Goal: Task Accomplishment & Management: Use online tool/utility

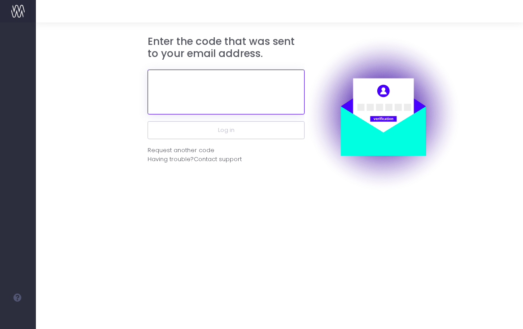
paste input "780564"
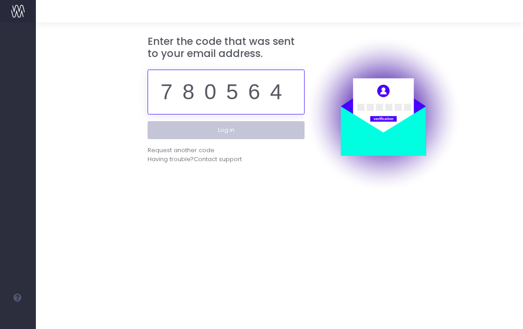
type input "780564"
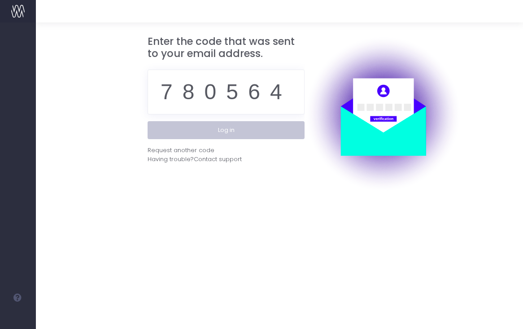
click at [252, 132] on button "Log in" at bounding box center [225, 130] width 157 height 18
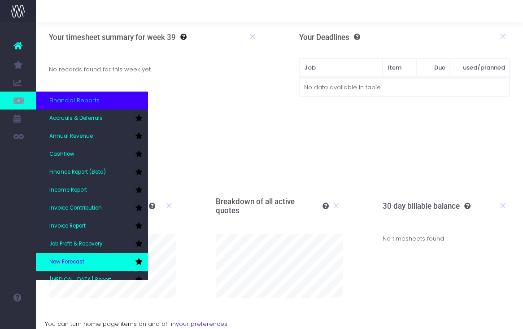
click at [89, 265] on link "New Forecast" at bounding box center [92, 262] width 112 height 18
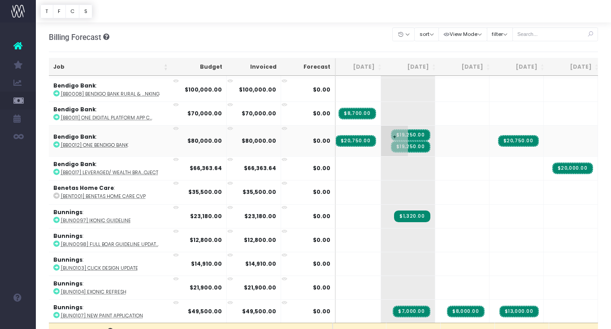
click at [391, 149] on span "$19,250.00" at bounding box center [410, 147] width 39 height 12
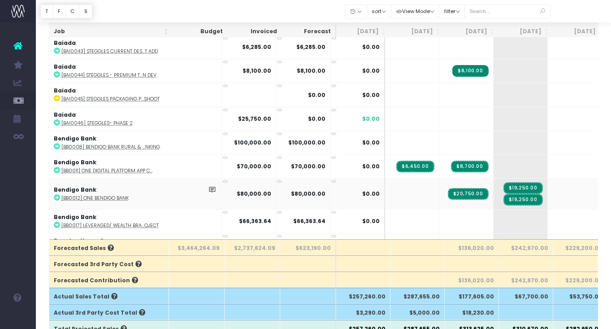
scroll to position [136, 0]
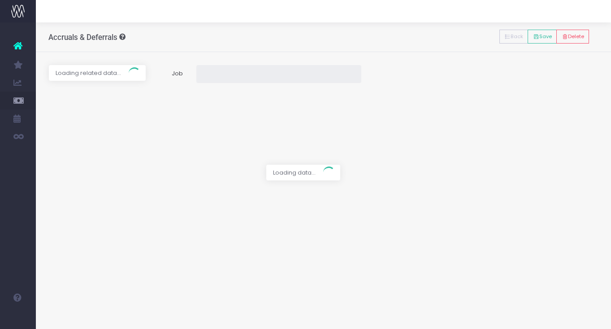
type input "[BB0012] One Bendigo Bank"
type textarea "test"
type input "Invoice TCC2112 / 20 Jun 24 / $80,000.00"
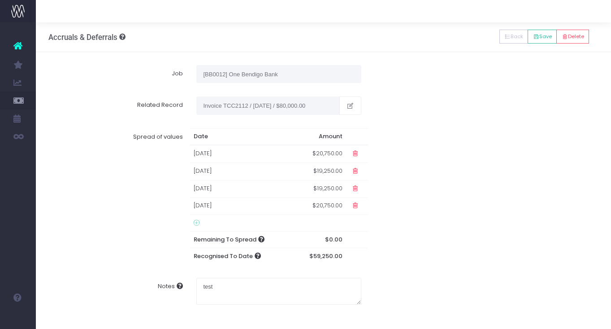
click at [194, 224] on icon at bounding box center [197, 222] width 6 height 7
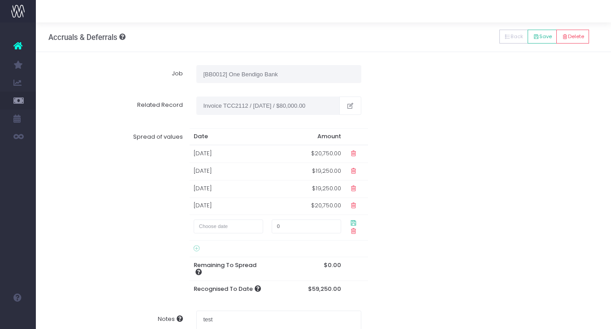
click at [241, 190] on td "01 Sep 2025" at bounding box center [229, 188] width 78 height 17
click at [329, 185] on td "$19,250.00" at bounding box center [307, 188] width 78 height 17
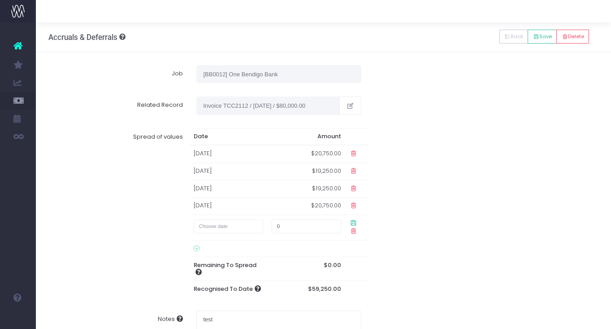
click at [222, 184] on td "01 Sep 2025" at bounding box center [229, 188] width 78 height 17
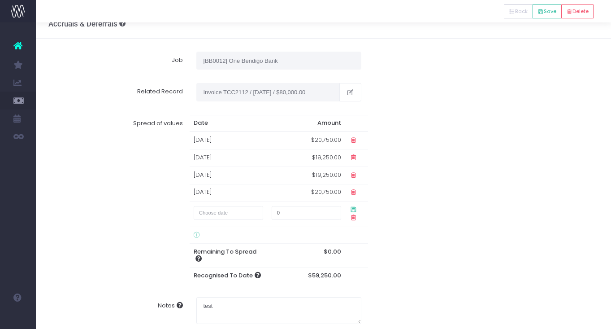
scroll to position [1, 0]
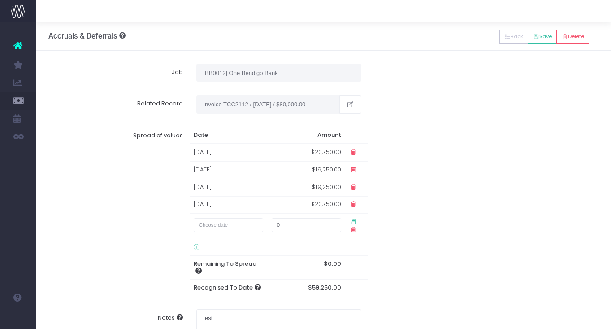
click at [222, 152] on td "01 Aug 2025" at bounding box center [229, 151] width 78 height 17
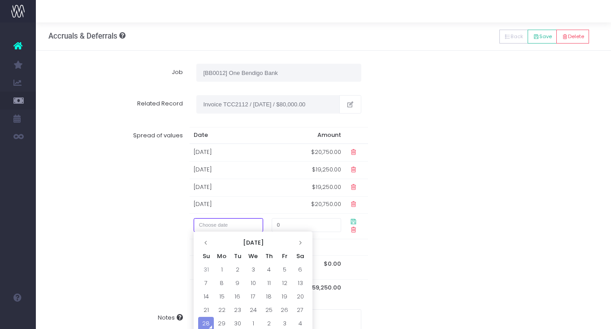
click at [251, 225] on input "text" at bounding box center [228, 225] width 69 height 14
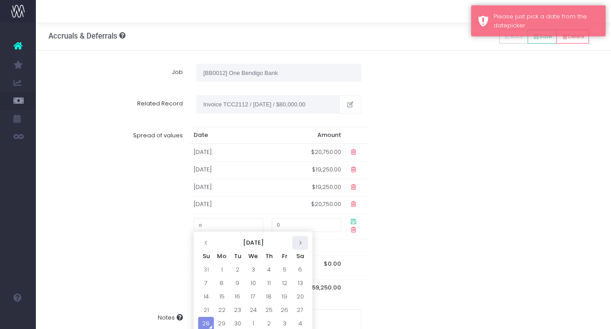
click at [295, 239] on th at bounding box center [300, 242] width 16 height 13
click at [254, 267] on td "1" at bounding box center [253, 269] width 16 height 13
type input "[DATE]"
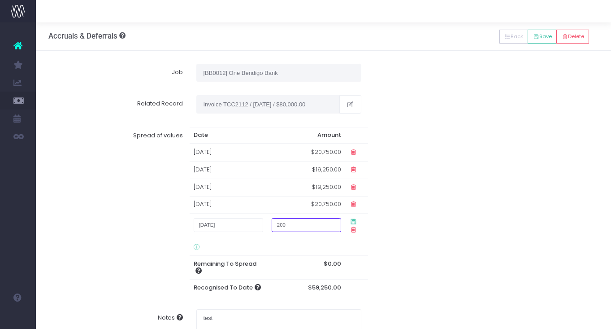
type input "2000"
click at [383, 250] on div "Spread of values Date Amount 01 Aug 2025 $20,750.00 01 Sep 2025 $19,250.00 01 S…" at bounding box center [323, 211] width 563 height 182
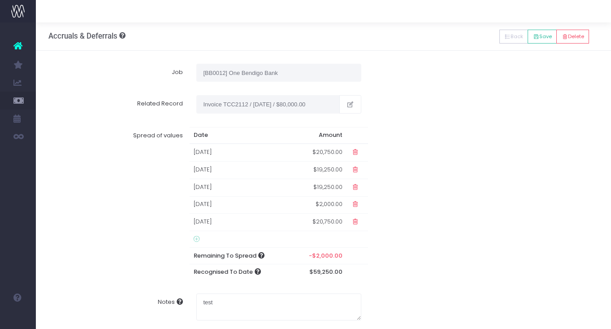
click at [332, 186] on td "$19,250.00" at bounding box center [319, 186] width 55 height 17
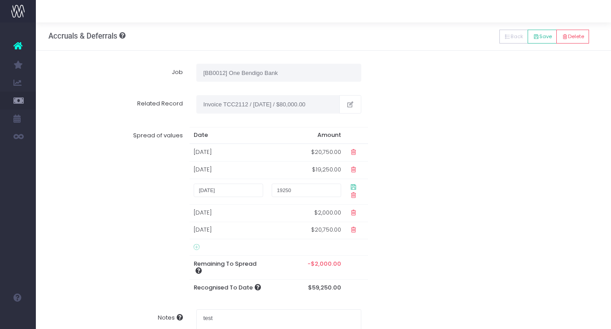
click at [285, 189] on input "19250" at bounding box center [306, 190] width 69 height 14
type input "17250"
click at [420, 197] on div "Spread of values Date Amount 01 Aug 2025 $20,750.00 01 Sep 2025 $19,250.00 1 Se…" at bounding box center [323, 211] width 563 height 182
click at [353, 186] on icon at bounding box center [354, 187] width 8 height 8
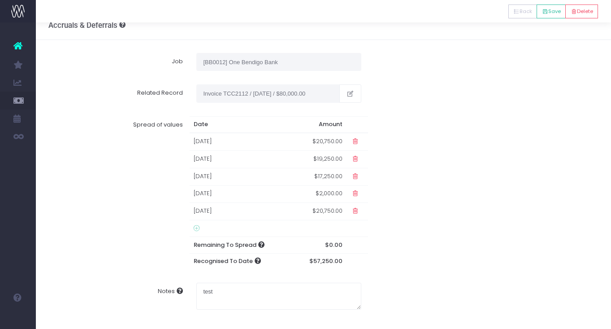
scroll to position [12, 0]
click at [546, 14] on button "Save" at bounding box center [550, 11] width 29 height 14
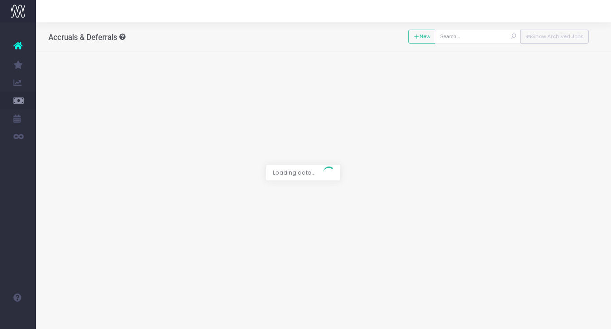
type input "[BB0012] One Bendigo Bank"
type textarea "test"
type input "Invoice TCC2112 / [DATE] / $80,000.00"
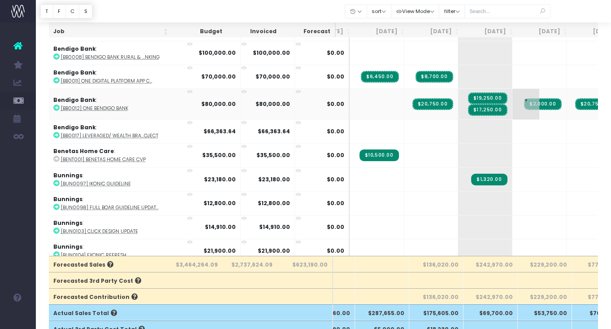
click at [524, 106] on span "$2,000.00" at bounding box center [542, 104] width 37 height 12
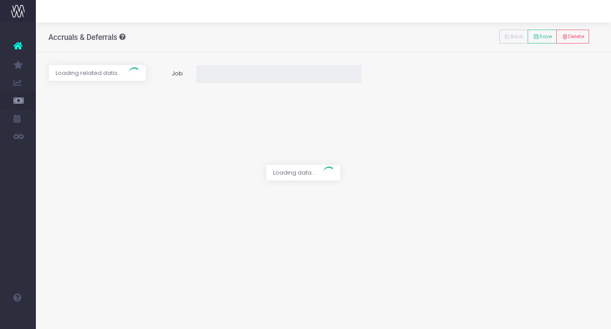
type input "[BB0012] One Bendigo Bank"
type textarea "test"
type input "Invoice TCC2112 / [DATE] / $80,000.00"
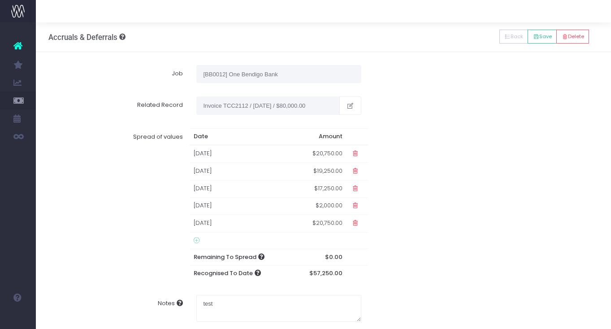
click at [324, 206] on td "$2,000.00" at bounding box center [320, 205] width 54 height 17
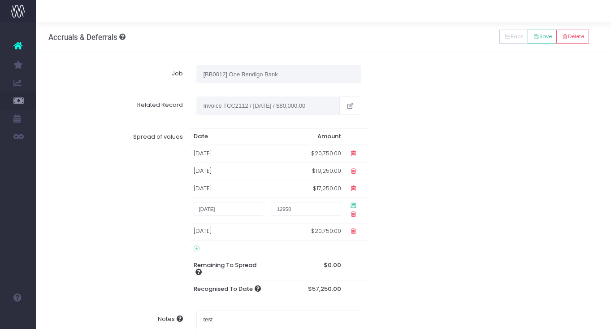
type input "12950"
click at [435, 220] on div "Spread of values Date Amount 01 Aug 2025 $20,750.00 01 Sep 2025 $19,250.00 01 S…" at bounding box center [323, 212] width 563 height 182
click at [352, 206] on icon at bounding box center [354, 205] width 8 height 8
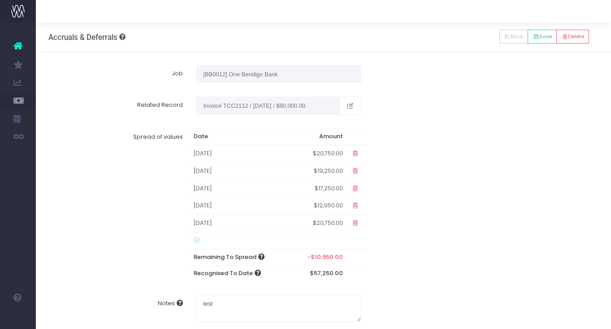
click at [332, 223] on td "$20,750.00" at bounding box center [319, 223] width 56 height 17
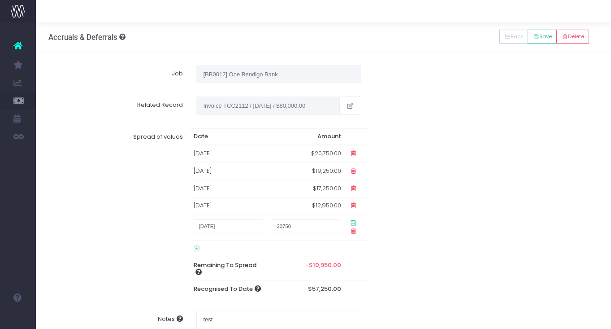
click at [282, 225] on input "20750" at bounding box center [306, 226] width 69 height 14
type input "10750"
click at [503, 274] on div "Spread of values Date Amount 01 Aug 2025 $20,750.00 01 Sep 2025 $19,250.00 01 S…" at bounding box center [323, 212] width 563 height 182
click at [351, 226] on td at bounding box center [356, 228] width 23 height 26
click at [352, 223] on icon at bounding box center [354, 223] width 8 height 8
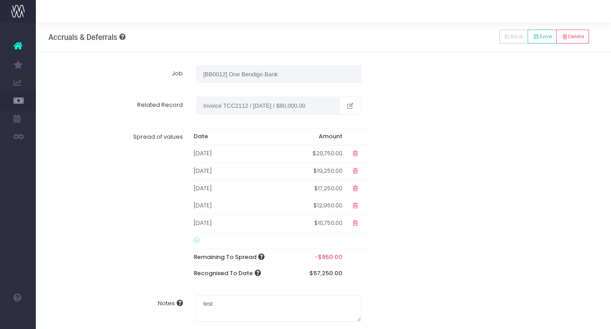
click at [334, 223] on td "$10,750.00" at bounding box center [320, 223] width 54 height 17
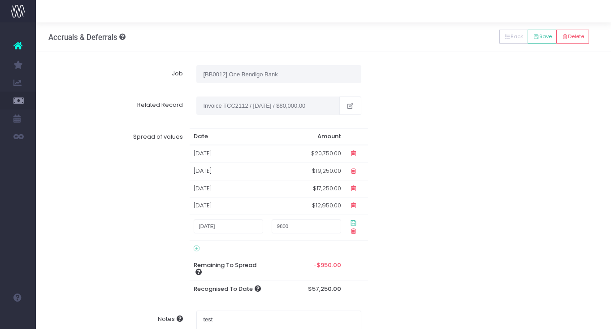
type input "9800"
click at [380, 246] on div "Spread of values Date Amount 01 Aug 2025 $20,750.00 01 Sep 2025 $19,250.00 01 S…" at bounding box center [323, 212] width 563 height 182
click at [350, 223] on icon at bounding box center [354, 223] width 8 height 8
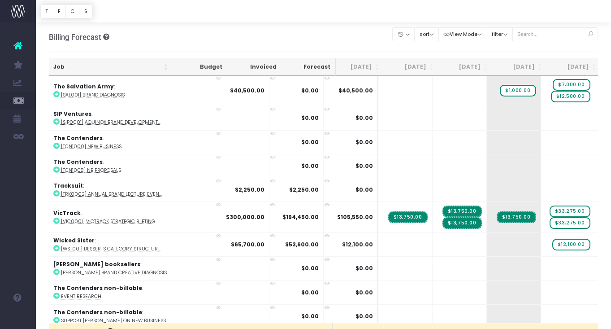
scroll to position [-1, 0]
